Goal: Task Accomplishment & Management: Complete application form

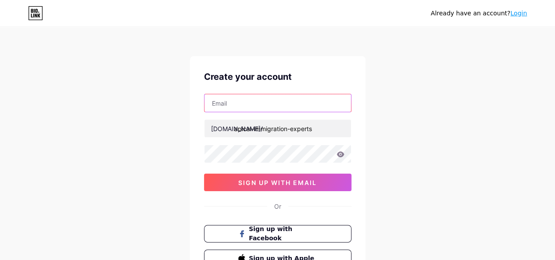
click at [256, 104] on input "text" at bounding box center [278, 103] width 147 height 18
type input "[EMAIL_ADDRESS][DOMAIN_NAME]"
click at [263, 144] on div "rohitkumar838411@gmail.com bio.link/ apical-immigration-experts 0cAFcWeA5AsXNjL…" at bounding box center [277, 142] width 147 height 97
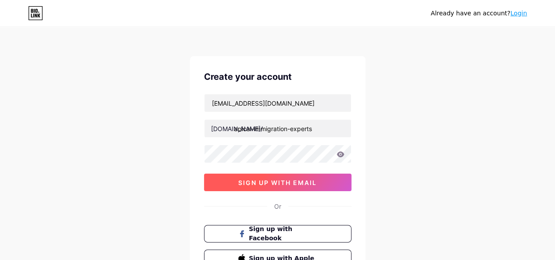
click at [277, 176] on button "sign up with email" at bounding box center [277, 183] width 147 height 18
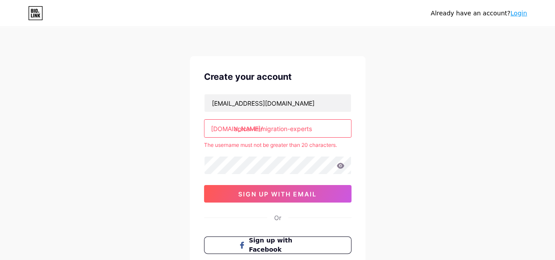
drag, startPoint x: 252, startPoint y: 128, endPoint x: 232, endPoint y: 132, distance: 20.7
click at [232, 132] on div "bio.link/ apical-immigration-experts" at bounding box center [277, 128] width 147 height 18
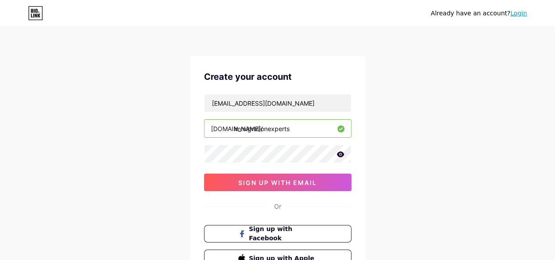
click at [153, 165] on div "Already have an account? Login Create your account rohitkumar838411@gmail.com b…" at bounding box center [277, 168] width 555 height 336
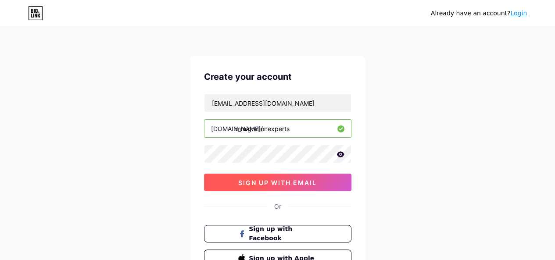
click at [257, 189] on button "sign up with email" at bounding box center [277, 183] width 147 height 18
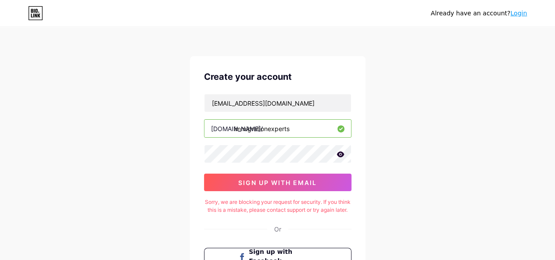
click at [267, 133] on input "immigrationexperts" at bounding box center [278, 129] width 147 height 18
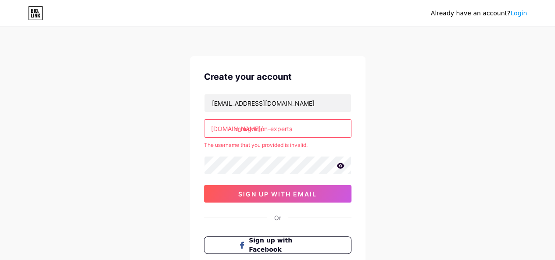
type input "immigration-experts"
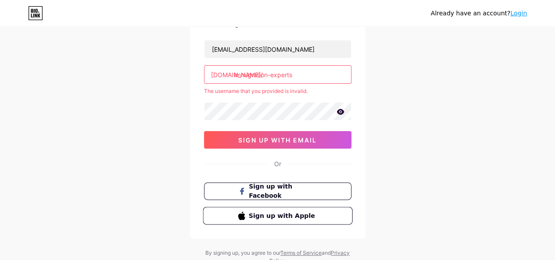
scroll to position [86, 0]
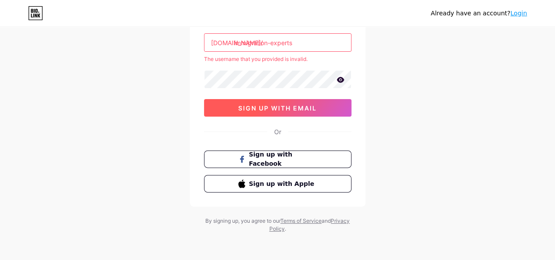
click at [269, 104] on span "sign up with email" at bounding box center [277, 107] width 79 height 7
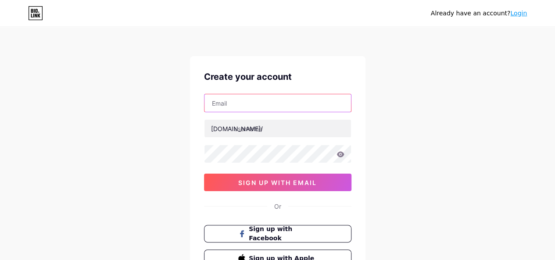
click at [245, 100] on input "text" at bounding box center [278, 103] width 147 height 18
type input "[EMAIL_ADDRESS][DOMAIN_NAME]"
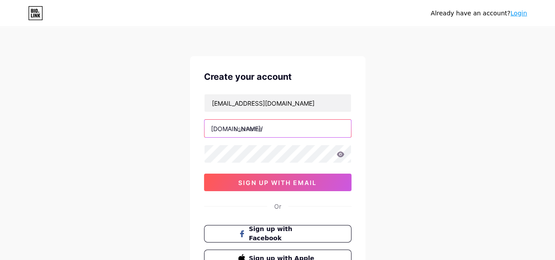
click at [266, 129] on input "text" at bounding box center [278, 129] width 147 height 18
type input "immiexperts"
drag, startPoint x: 78, startPoint y: 146, endPoint x: 122, endPoint y: 154, distance: 44.7
click at [78, 147] on div "Already have an account? Login Create your account [EMAIL_ADDRESS][DOMAIN_NAME]…" at bounding box center [277, 168] width 555 height 336
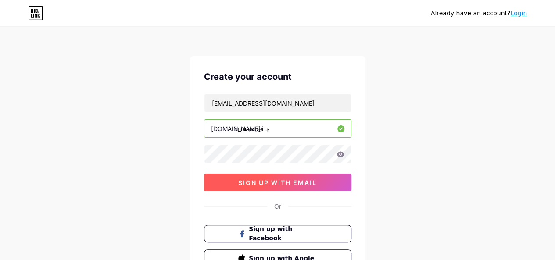
click at [249, 184] on span "sign up with email" at bounding box center [277, 182] width 79 height 7
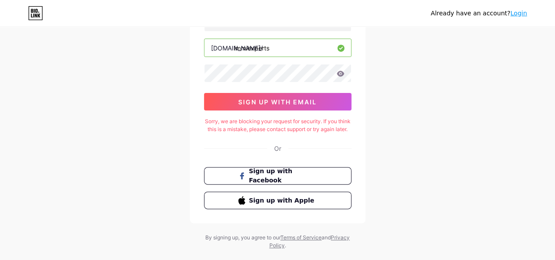
scroll to position [105, 0]
